Goal: Information Seeking & Learning: Learn about a topic

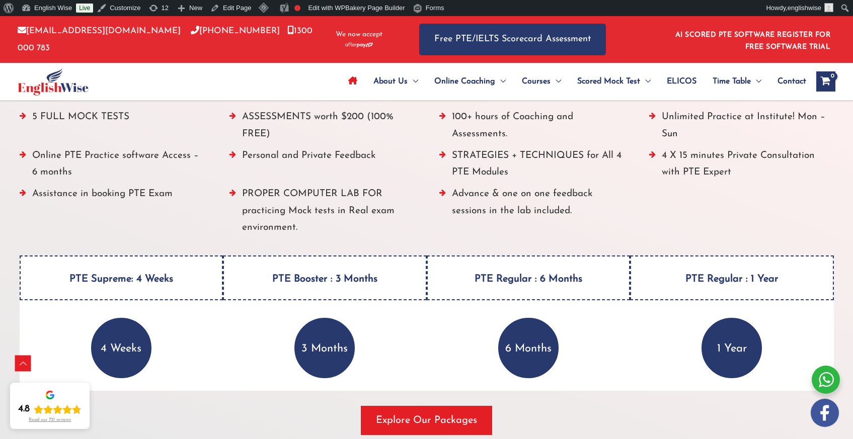
scroll to position [1240, 0]
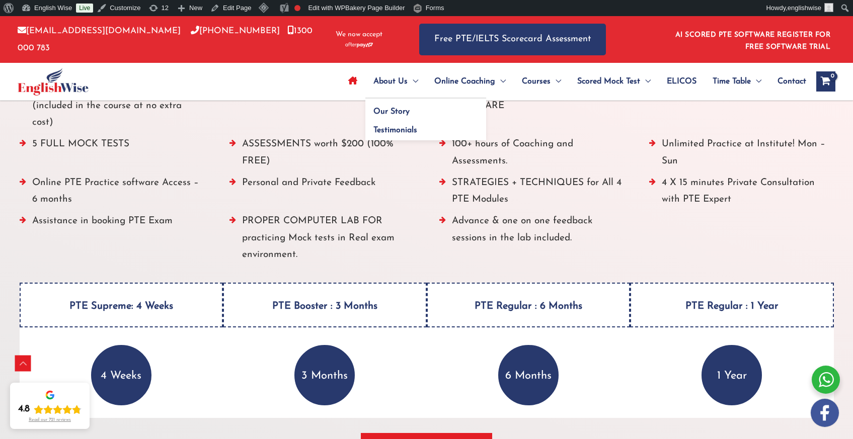
click at [381, 73] on span "About Us" at bounding box center [390, 81] width 34 height 35
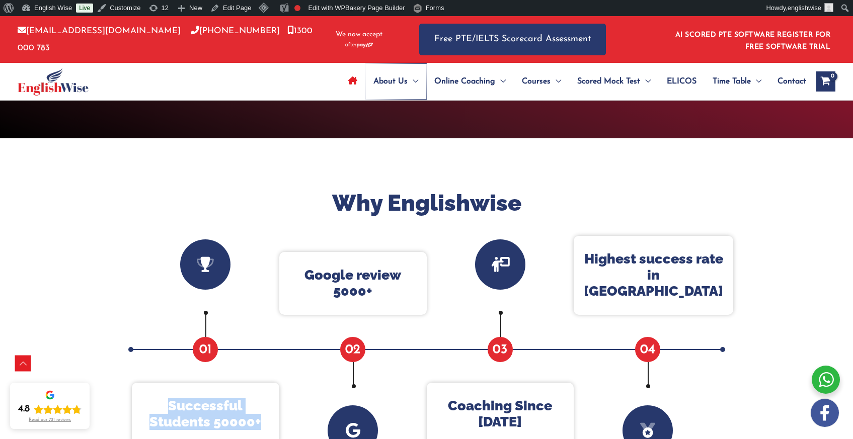
scroll to position [286, 0]
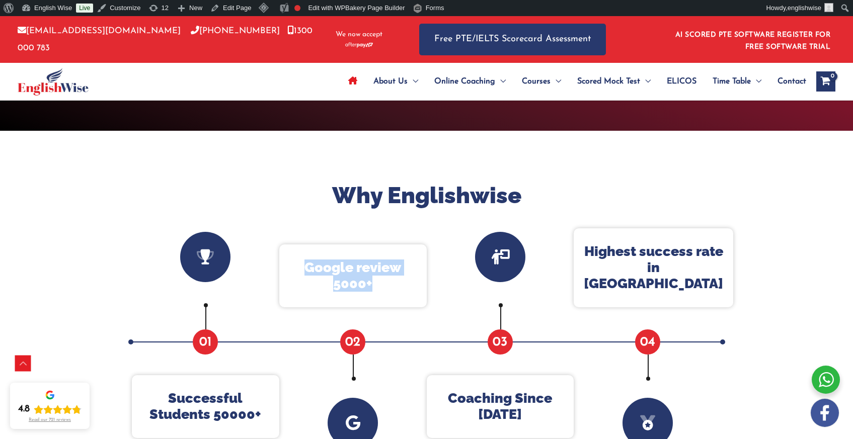
drag, startPoint x: 303, startPoint y: 268, endPoint x: 381, endPoint y: 287, distance: 80.9
click at [380, 290] on p "Google review 5000+" at bounding box center [352, 276] width 127 height 33
copy p "Google review 5000+"
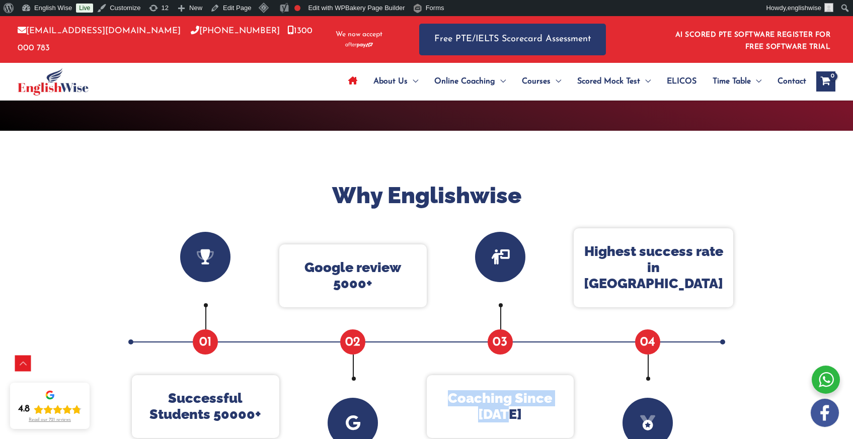
drag, startPoint x: 450, startPoint y: 399, endPoint x: 529, endPoint y: 415, distance: 80.7
click at [529, 415] on p "Coaching Since 2012" at bounding box center [500, 406] width 127 height 33
copy p "Coaching Since 2012"
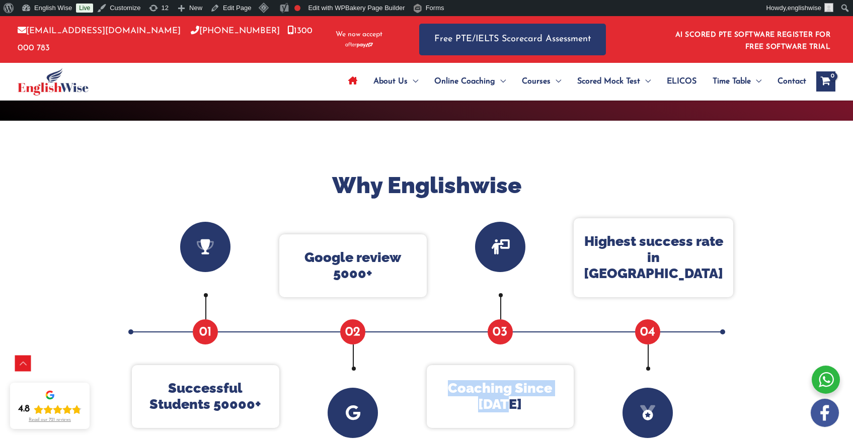
scroll to position [298, 0]
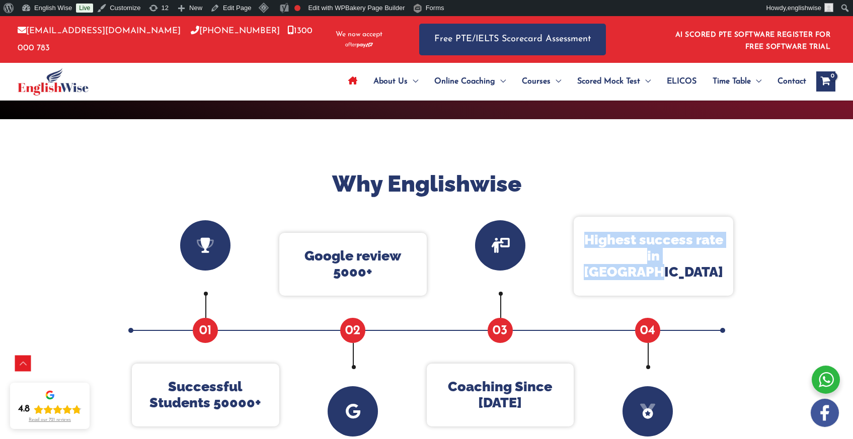
drag, startPoint x: 597, startPoint y: 257, endPoint x: 702, endPoint y: 271, distance: 106.6
click at [702, 271] on p "Highest success rate in Australia" at bounding box center [653, 256] width 139 height 49
copy p "Highest success rate in Australia"
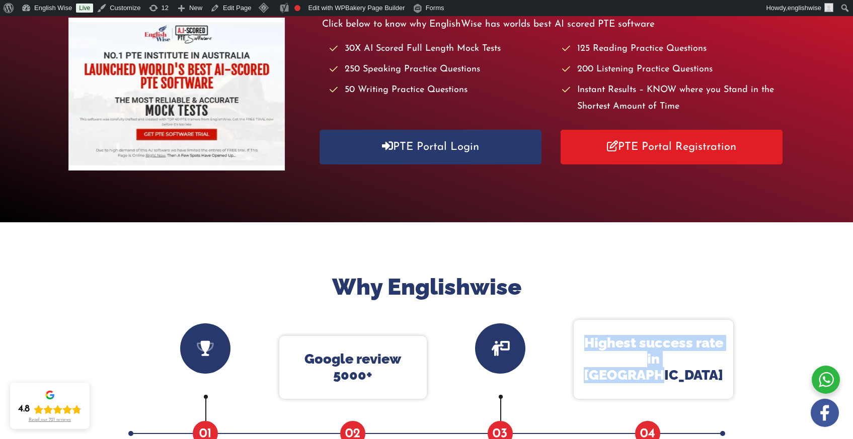
scroll to position [0, 0]
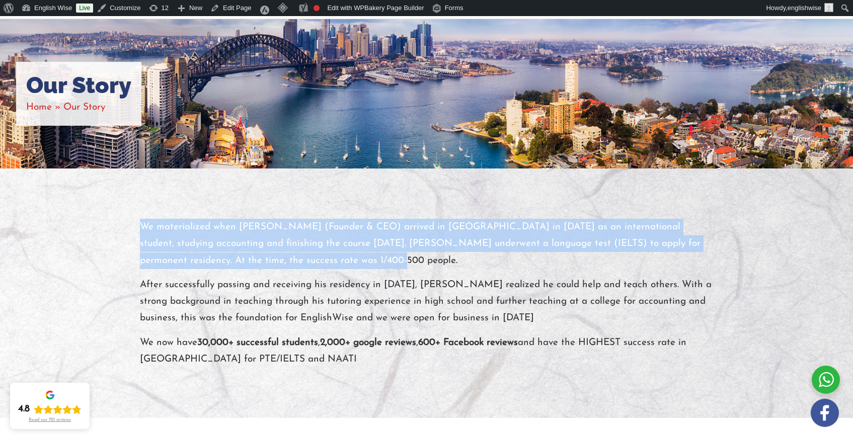
drag, startPoint x: 141, startPoint y: 226, endPoint x: 304, endPoint y: 260, distance: 166.6
click at [304, 260] on div "We materialized when [PERSON_NAME] (Founder & CEO) arrived in [GEOGRAPHIC_DATA]…" at bounding box center [426, 293] width 589 height 149
copy p "We materialized when [PERSON_NAME] (Founder & CEO) arrived in [GEOGRAPHIC_DATA]…"
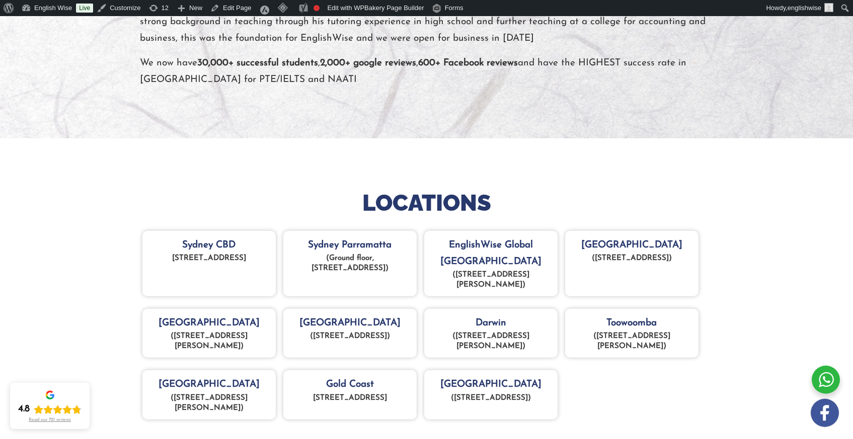
scroll to position [480, 0]
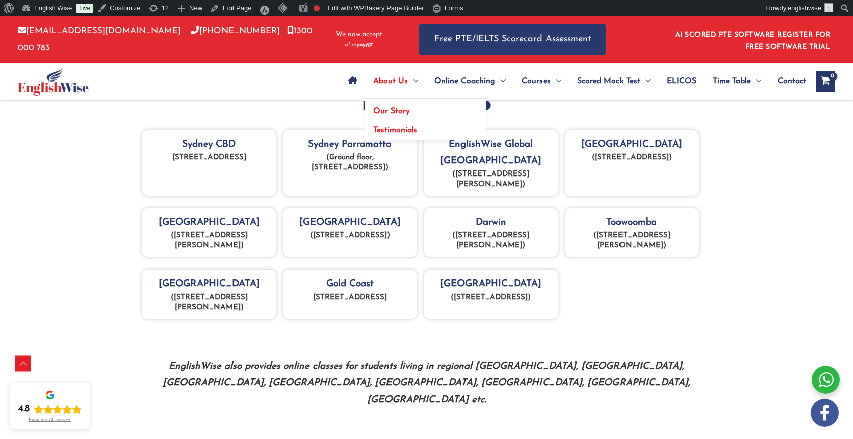
click at [389, 84] on span "About Us" at bounding box center [390, 81] width 34 height 35
